Goal: Task Accomplishment & Management: Manage account settings

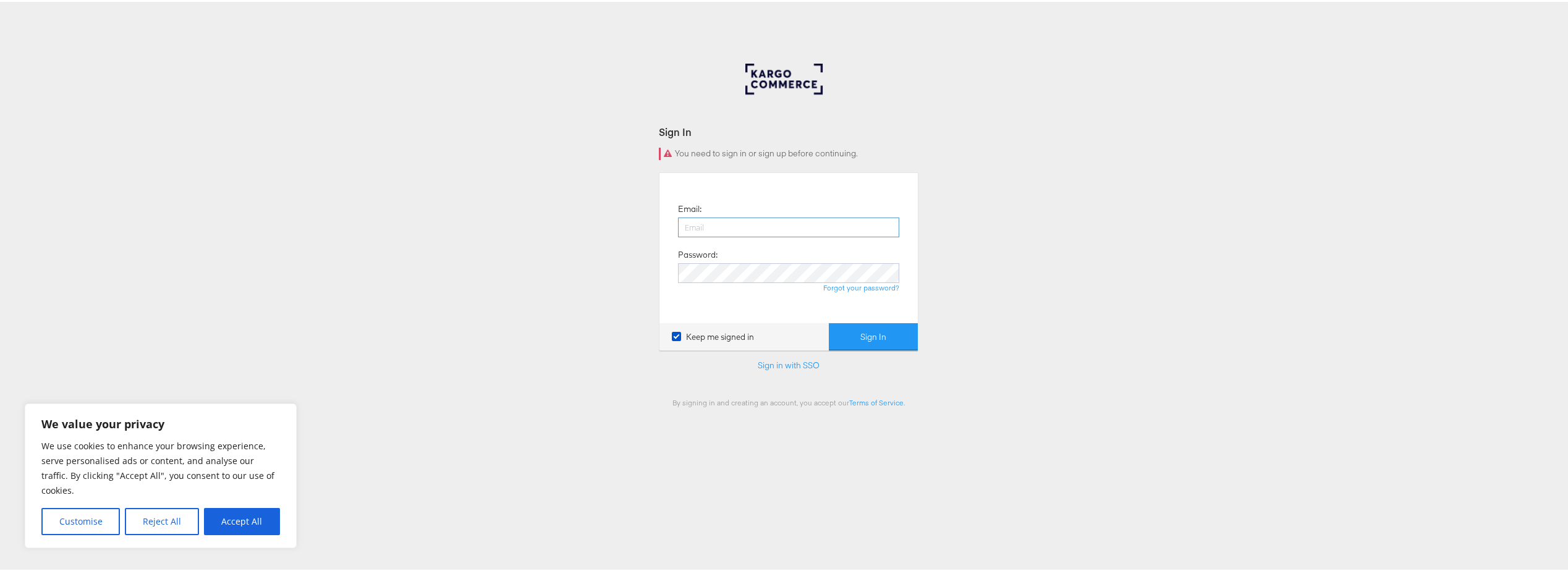
click at [767, 225] on input "email" at bounding box center [789, 225] width 222 height 20
type input "[EMAIL_ADDRESS][DOMAIN_NAME]"
click at [849, 328] on button "Sign In" at bounding box center [872, 334] width 89 height 28
drag, startPoint x: 222, startPoint y: 521, endPoint x: 254, endPoint y: 497, distance: 40.0
click at [222, 521] on button "Accept All" at bounding box center [242, 519] width 76 height 27
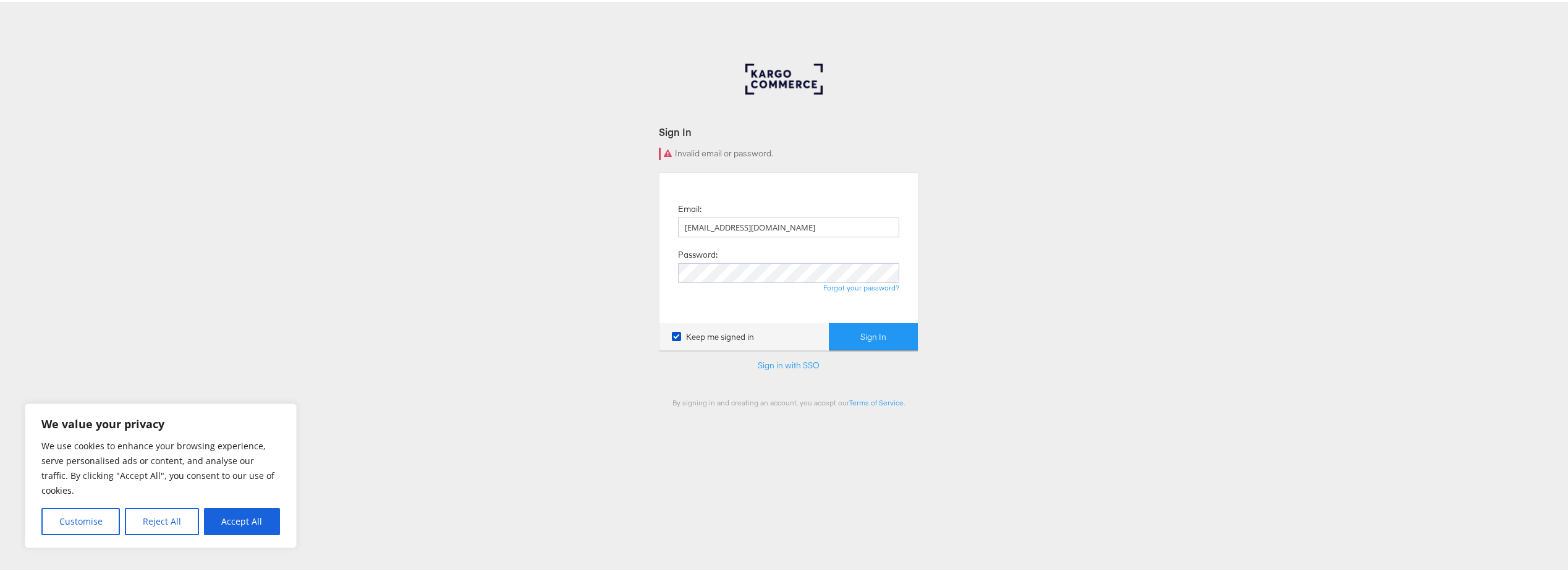
checkbox input "true"
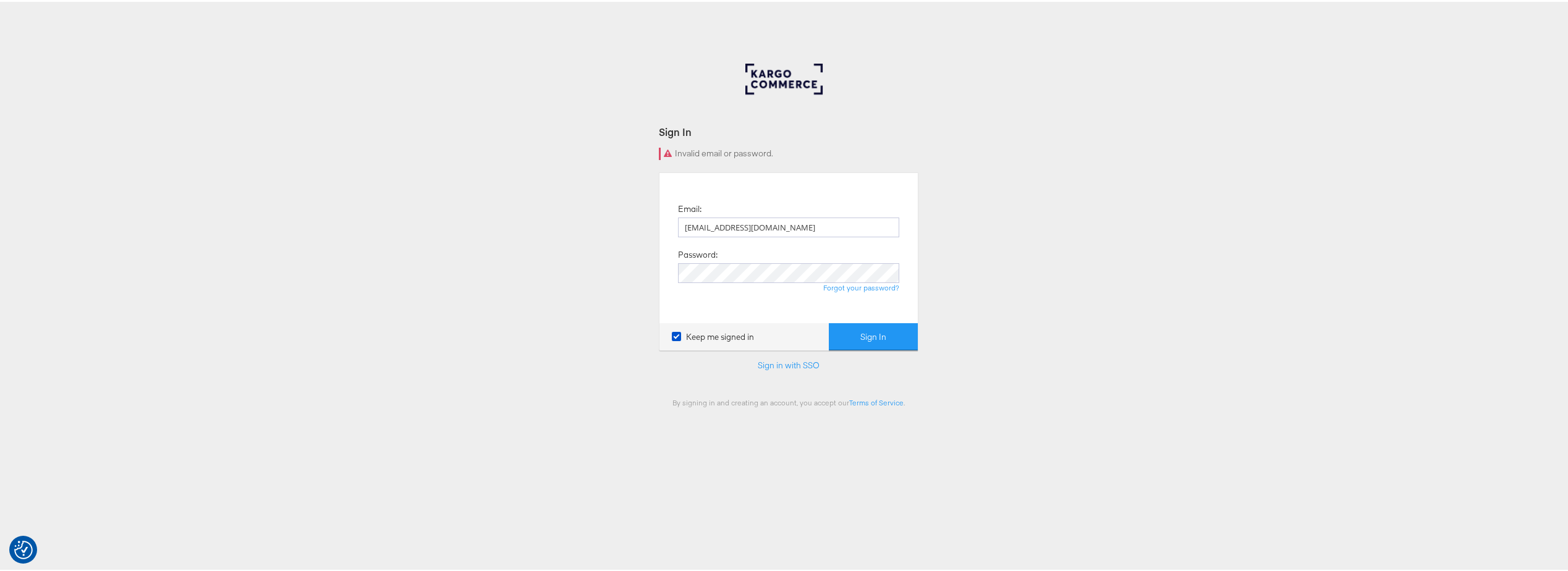
click at [914, 332] on div "Sign In Invalid email or password. Email: [EMAIL_ADDRESS][DOMAIN_NAME] Password…" at bounding box center [788, 370] width 1578 height 618
click at [873, 332] on button "Sign In" at bounding box center [872, 334] width 89 height 28
